Goal: Transaction & Acquisition: Purchase product/service

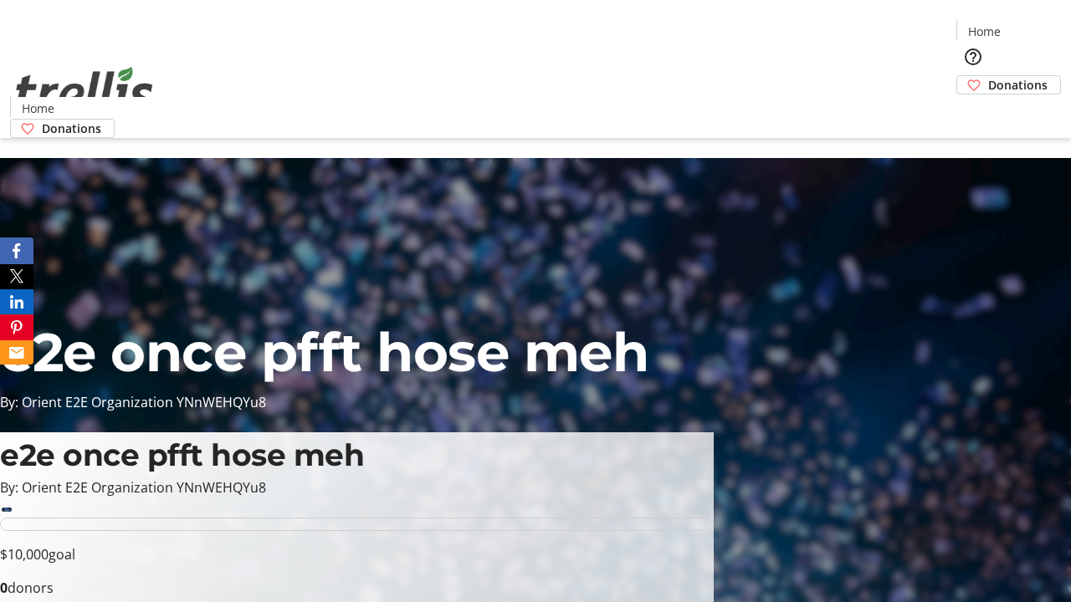
click at [1023, 25] on span "Sign Up" at bounding box center [1030, 23] width 49 height 20
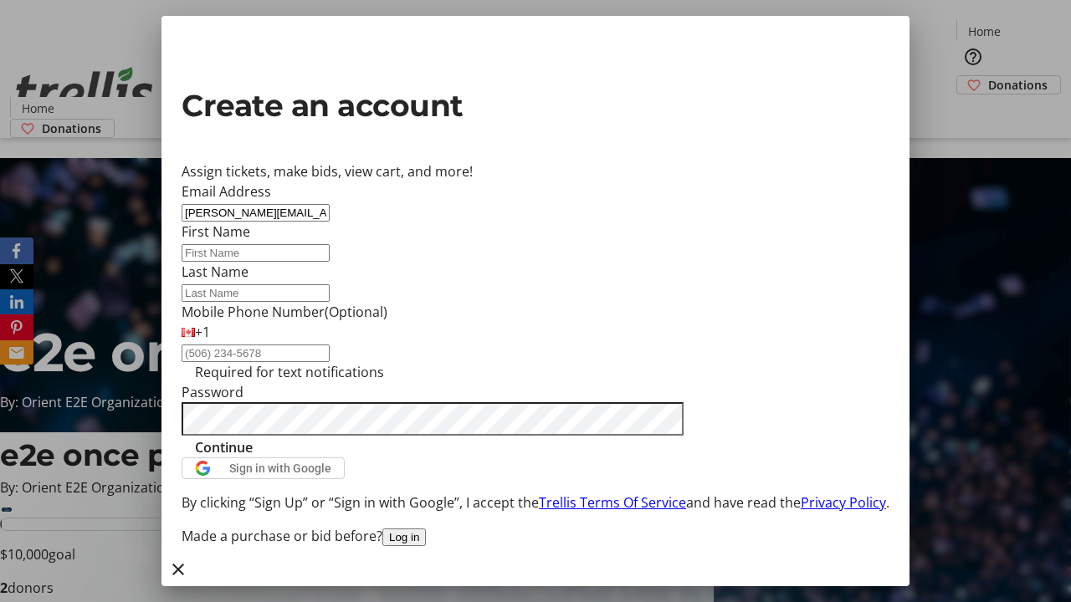
type input "[PERSON_NAME][EMAIL_ADDRESS][DOMAIN_NAME]"
type input "[PERSON_NAME]"
click at [253, 458] on span "Continue" at bounding box center [224, 448] width 58 height 20
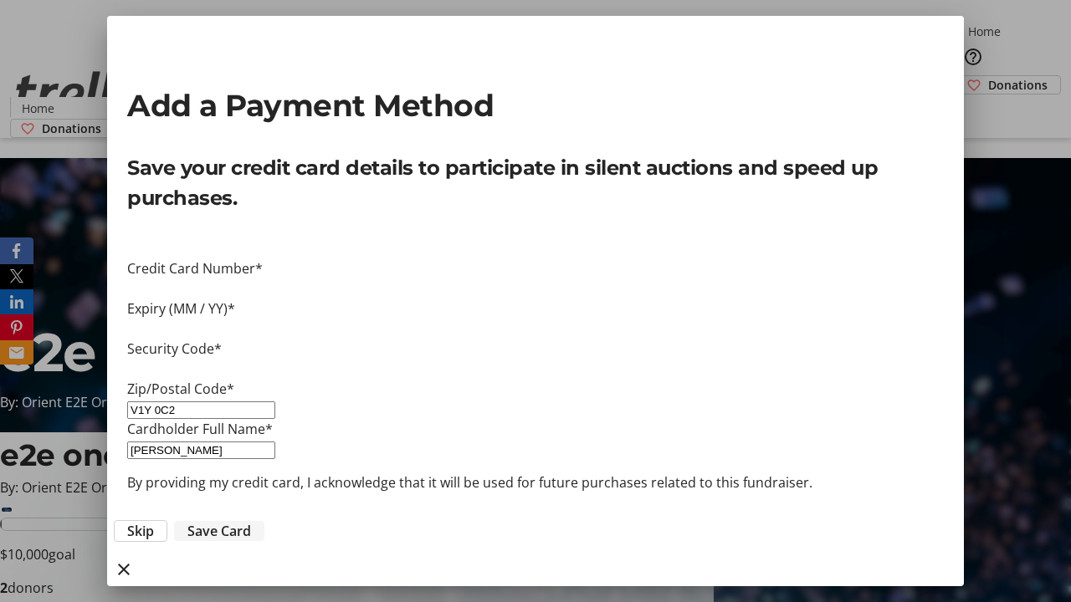
type input "V1Y 0C2"
click at [251, 521] on span "Save Card" at bounding box center [219, 531] width 64 height 20
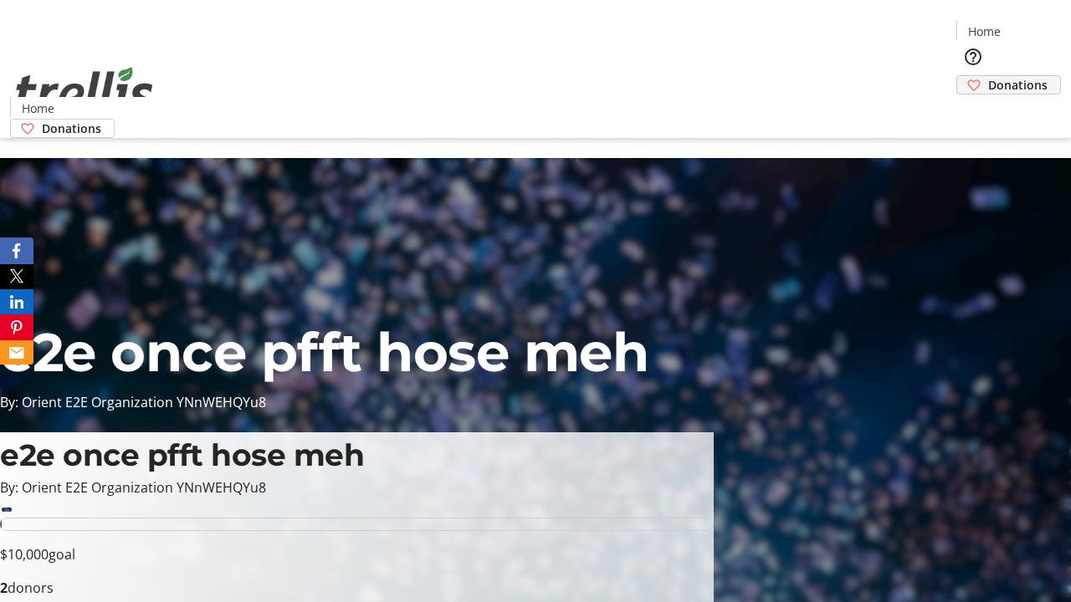
click at [988, 76] on span "Donations" at bounding box center [1017, 85] width 59 height 18
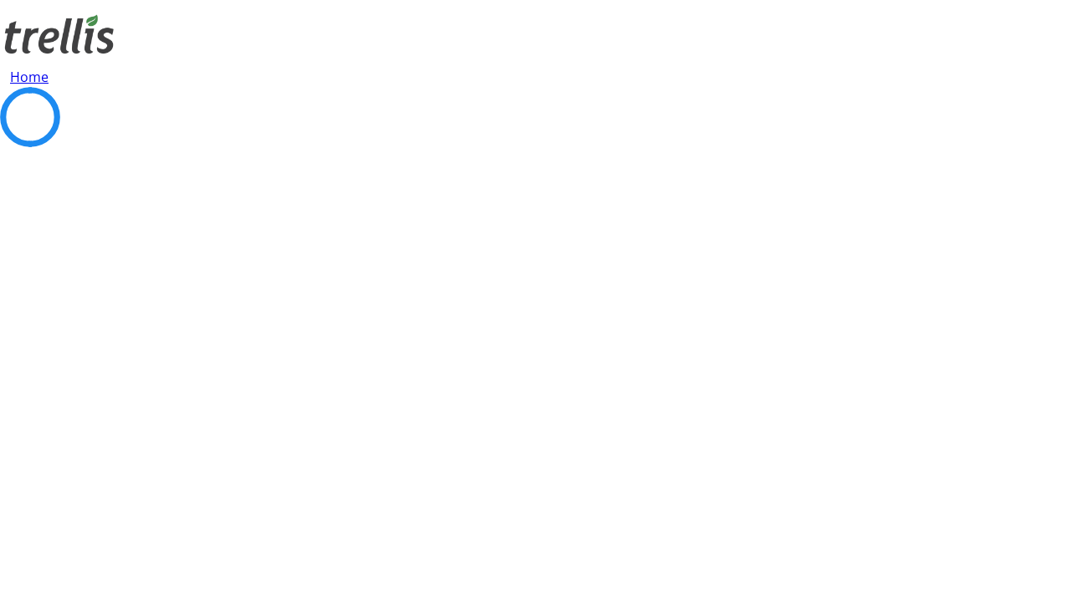
select select "CA"
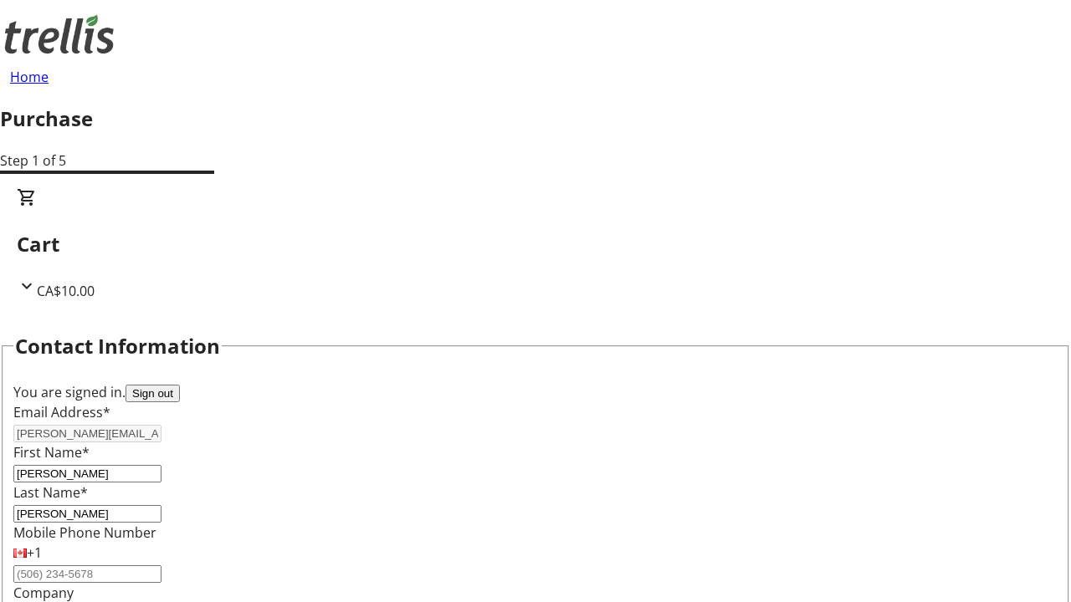
scroll to position [271, 0]
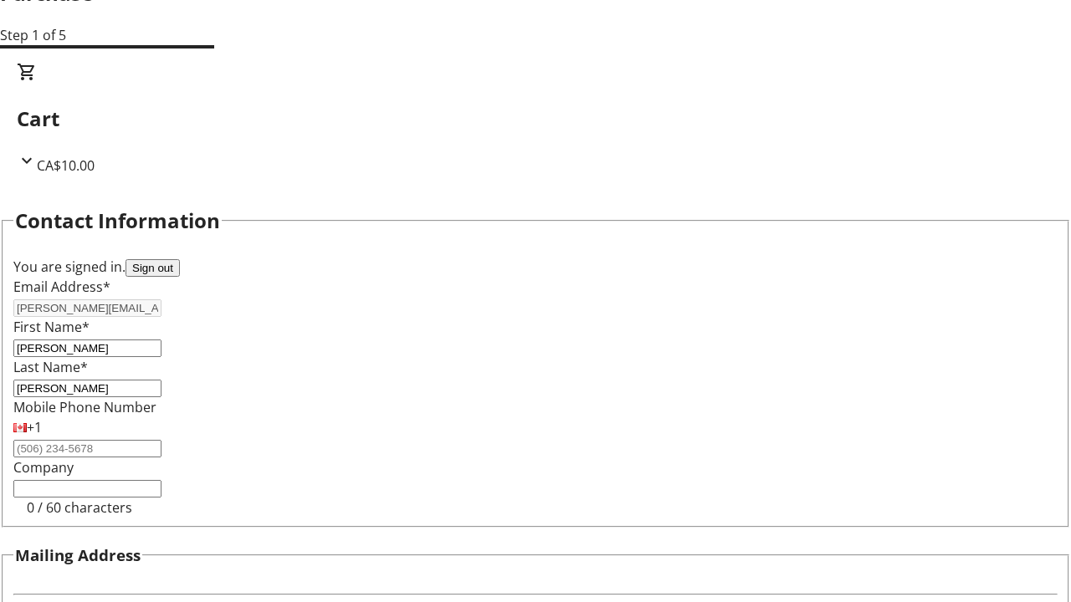
type input "[STREET_ADDRESS][PERSON_NAME]"
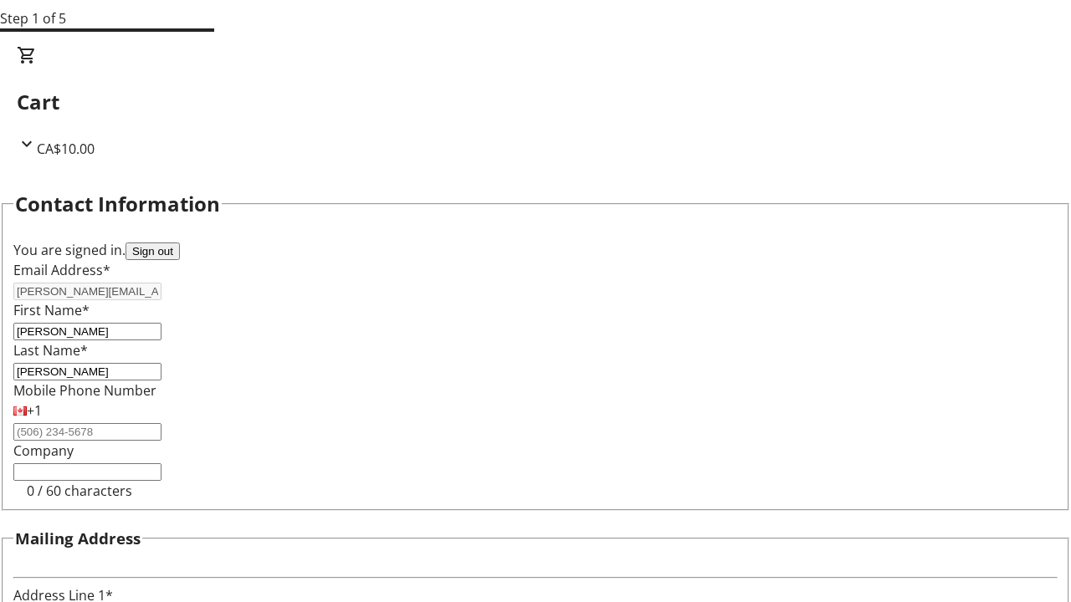
type input "Kelowna"
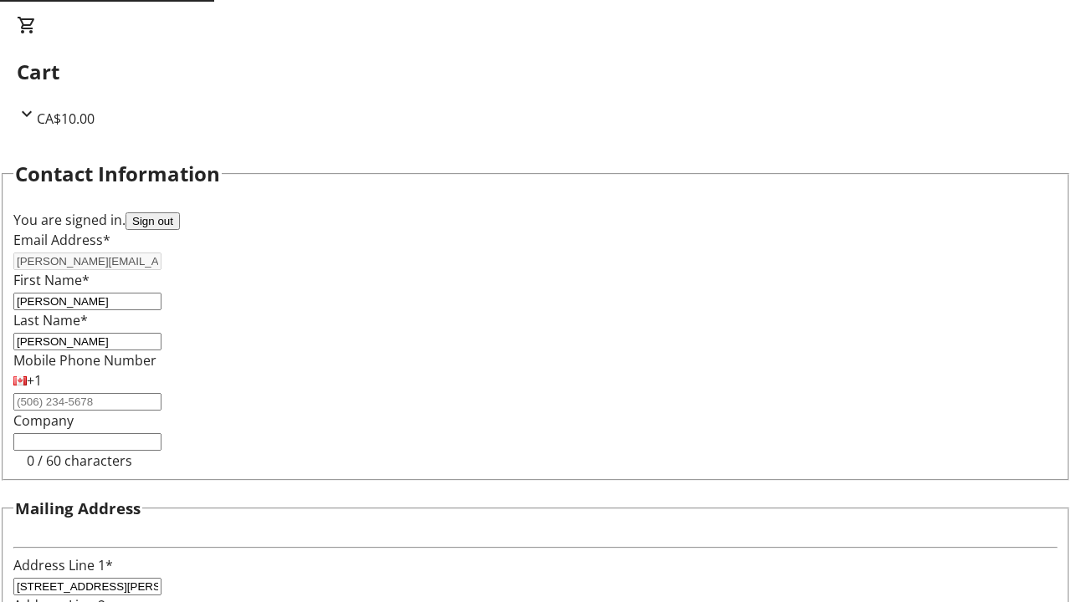
select select "BC"
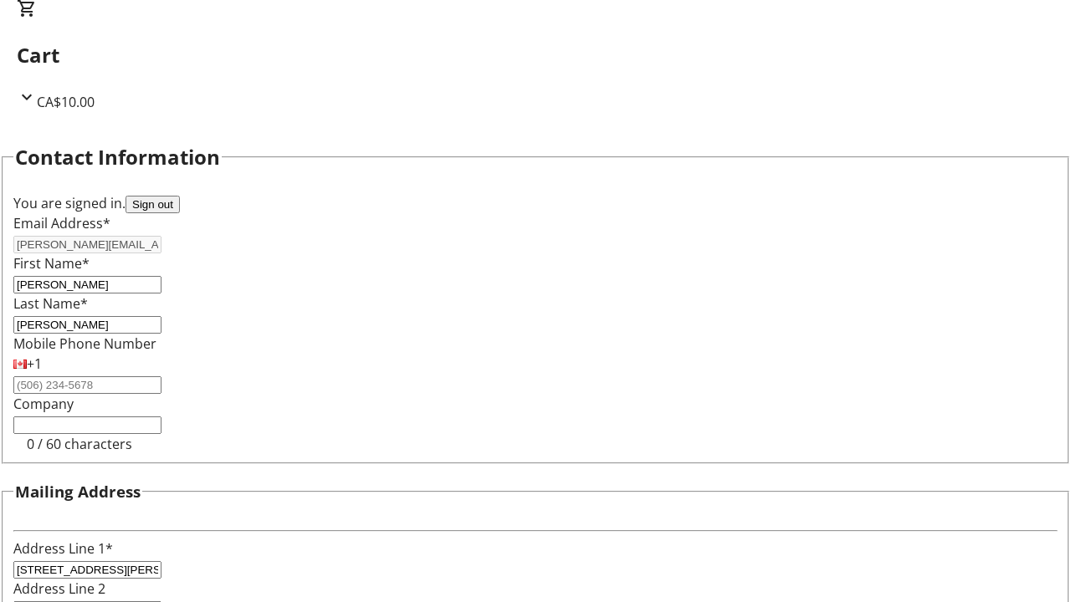
type input "Kelowna"
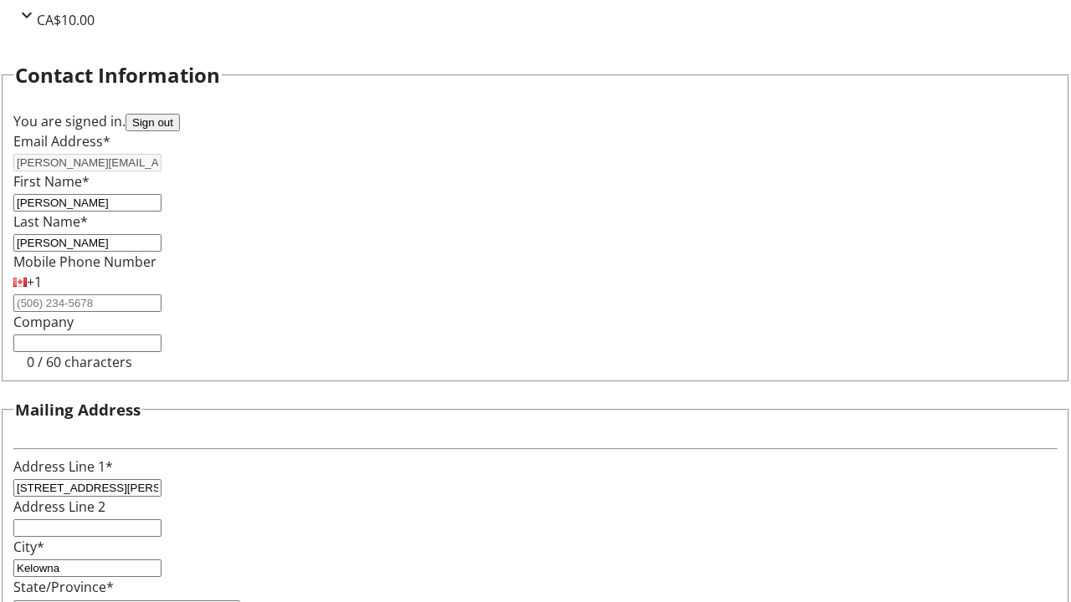
type input "V1Y 0C2"
